Goal: Information Seeking & Learning: Check status

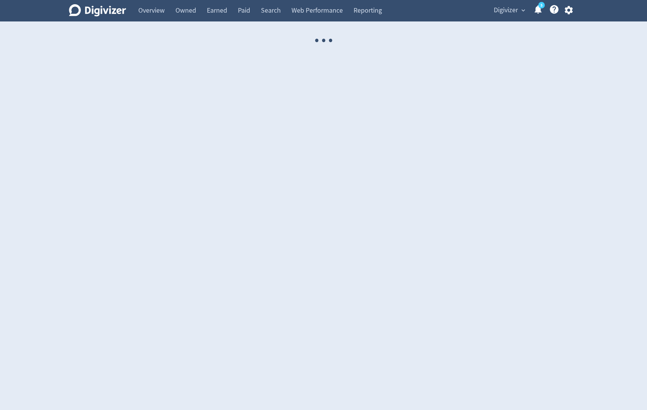
select select "USER"
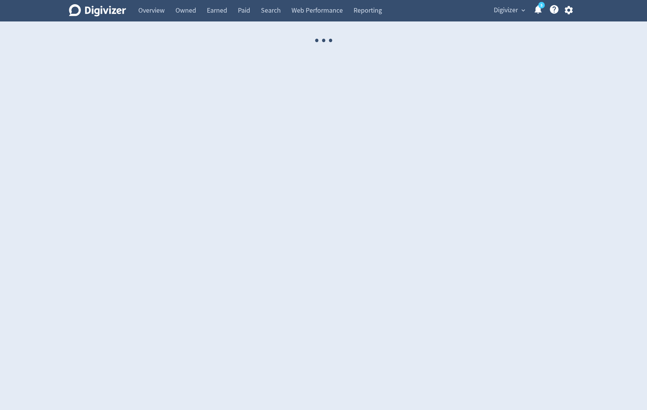
select select "USER"
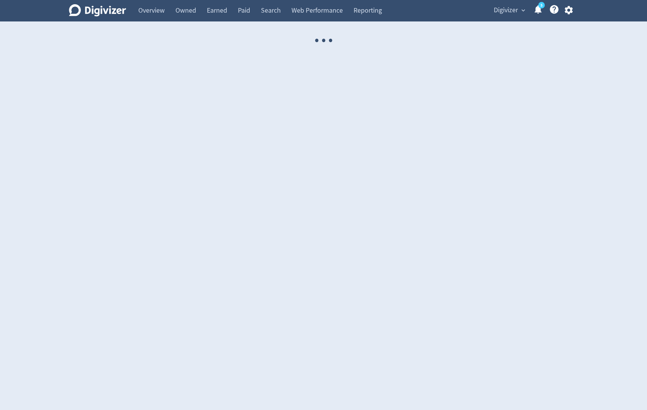
select select "USER"
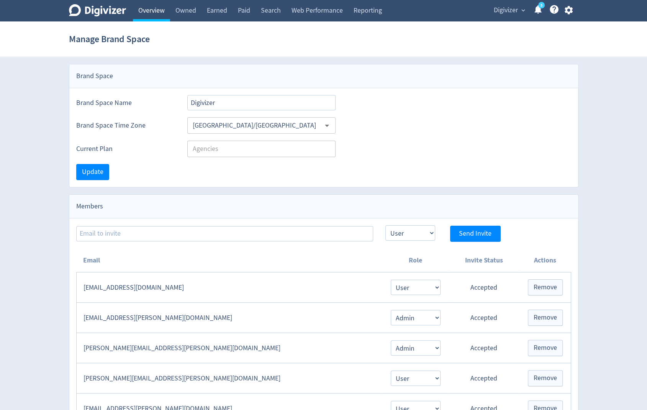
click at [151, 16] on link "Overview" at bounding box center [151, 10] width 37 height 21
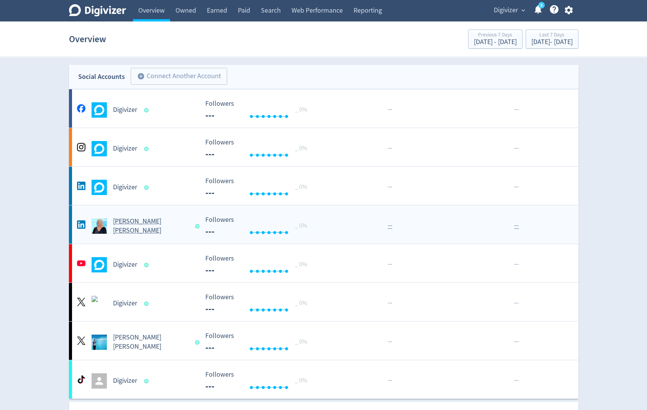
click at [133, 227] on h5 "[PERSON_NAME] [PERSON_NAME]" at bounding box center [150, 226] width 75 height 18
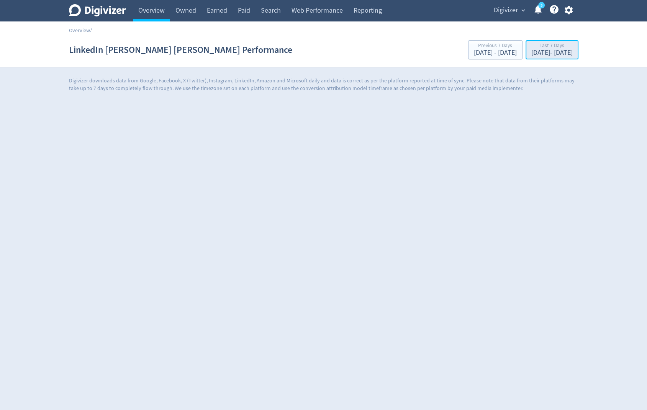
click at [548, 50] on div "[DATE] - [DATE]" at bounding box center [551, 52] width 41 height 7
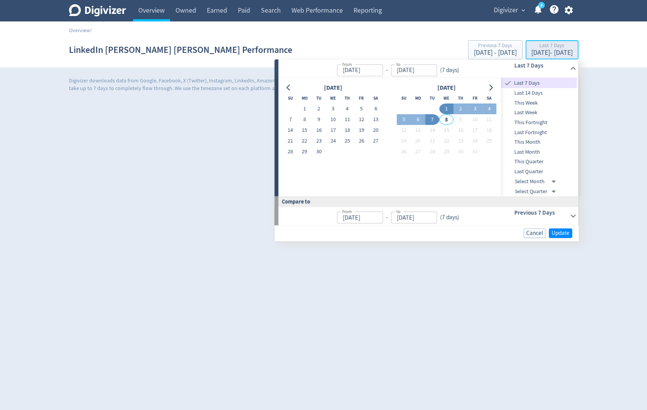
type input "[DATE]"
click at [445, 19] on div "Digivizer Logo [PERSON_NAME] Logo Overview Owned Earned Paid Search Web Perform…" at bounding box center [323, 10] width 523 height 21
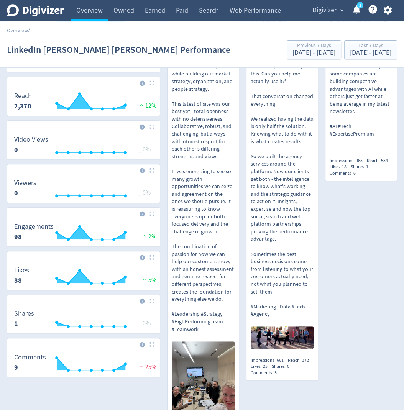
scroll to position [165, 0]
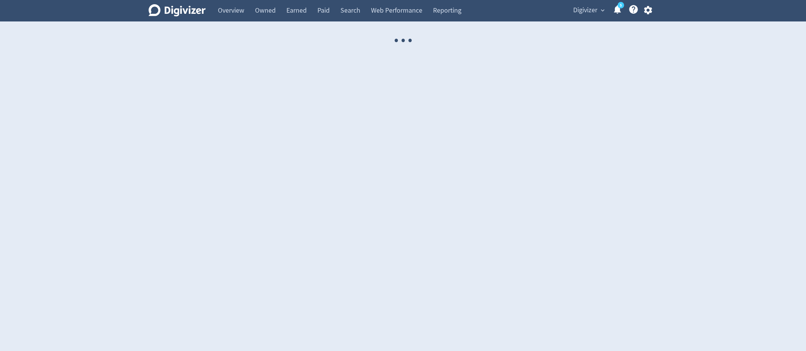
select select "USER"
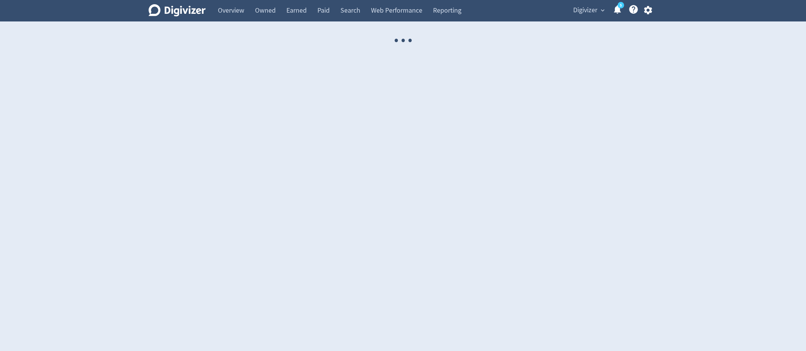
select select "USER"
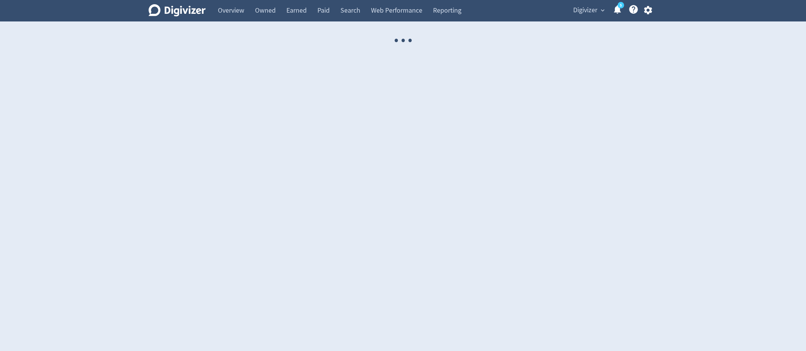
select select "USER"
